Goal: Task Accomplishment & Management: Use online tool/utility

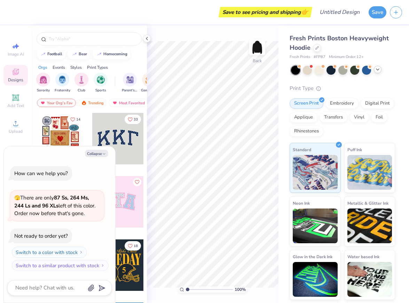
click at [379, 71] on icon at bounding box center [378, 70] width 6 height 6
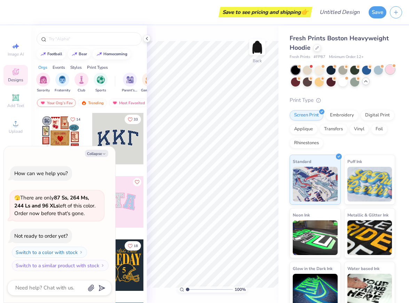
click at [390, 71] on div at bounding box center [389, 69] width 9 height 9
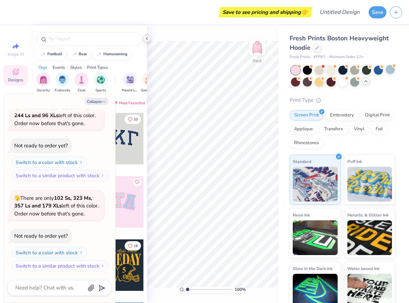
click at [148, 37] on icon at bounding box center [147, 39] width 6 height 6
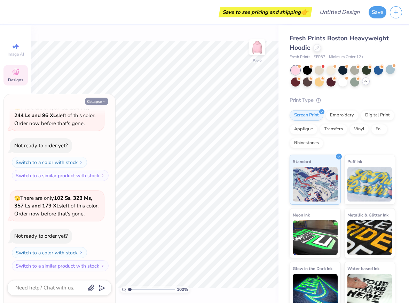
click at [95, 102] on button "Collapse" at bounding box center [96, 101] width 23 height 7
type textarea "x"
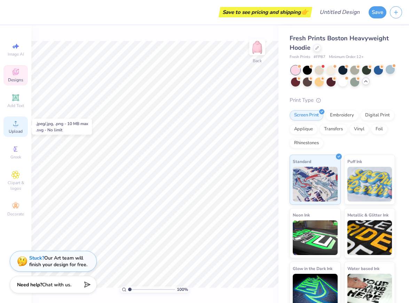
click at [16, 130] on span "Upload" at bounding box center [16, 132] width 14 height 6
click at [18, 129] on span "Upload" at bounding box center [16, 132] width 14 height 6
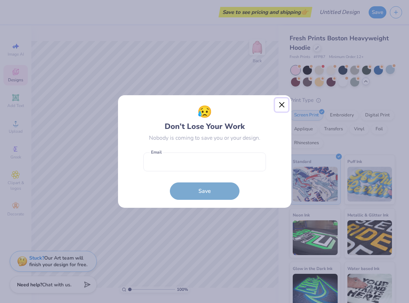
click at [281, 103] on button "Close" at bounding box center [281, 104] width 13 height 13
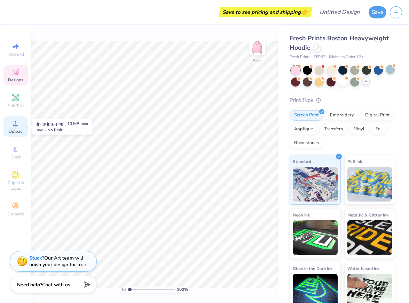
click at [16, 122] on icon at bounding box center [15, 123] width 5 height 5
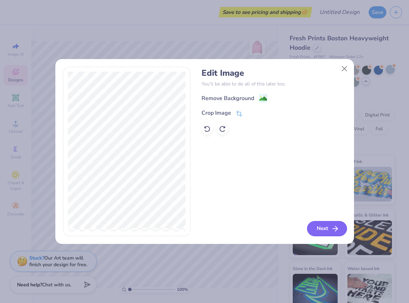
click at [326, 226] on button "Next" at bounding box center [327, 228] width 40 height 15
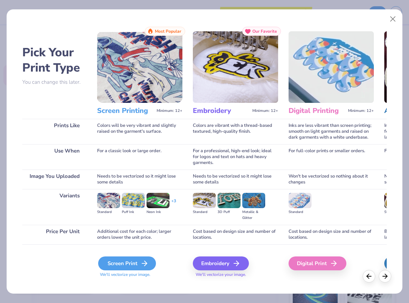
click at [134, 264] on div "Screen Print" at bounding box center [127, 264] width 58 height 14
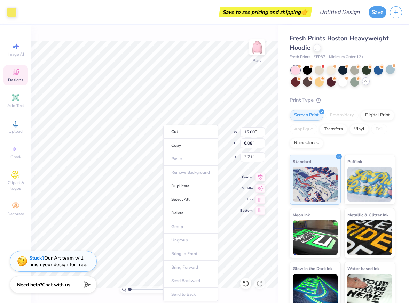
click at [283, 104] on div "Fresh Prints Boston Heavyweight Hoodie Fresh Prints # FP87 Minimum Order: 12 + …" at bounding box center [343, 168] width 130 height 287
